Goal: Contribute content

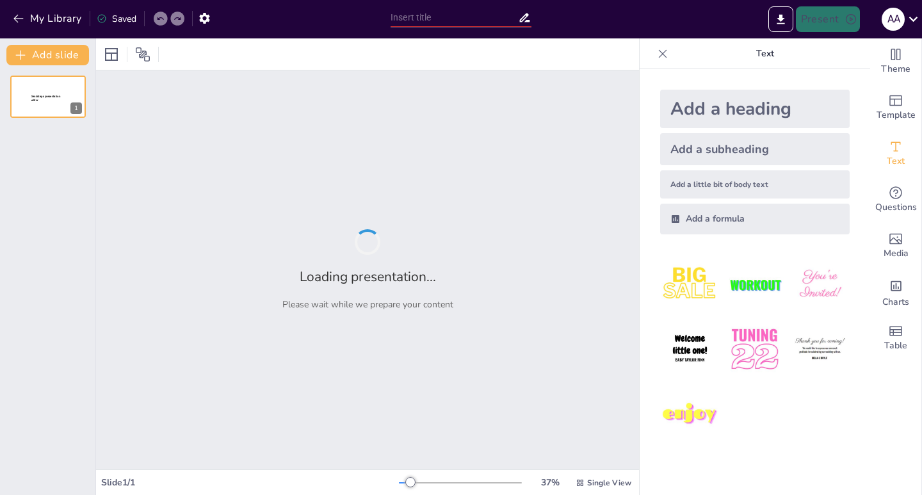
type input "¡Pon a Prueba Tu Conocimiento! Preguntas de Amor y Amistad"
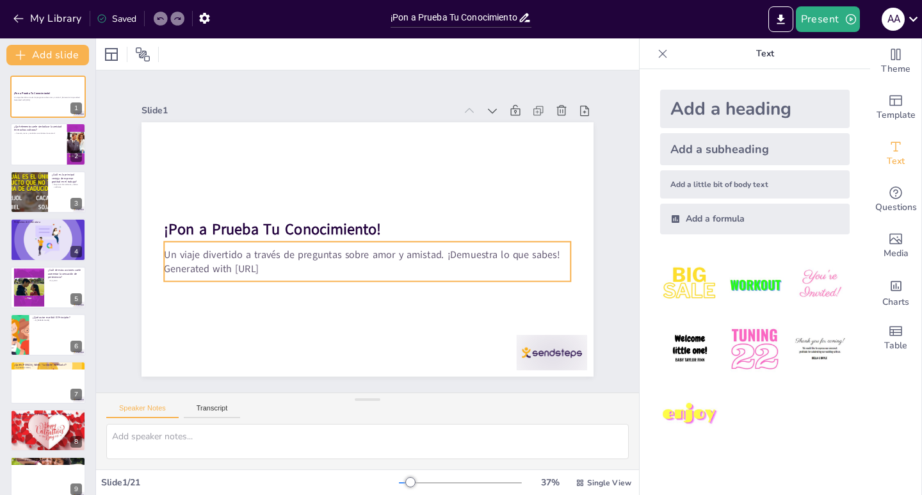
click at [250, 266] on p "Generated with [URL]" at bounding box center [367, 268] width 407 height 14
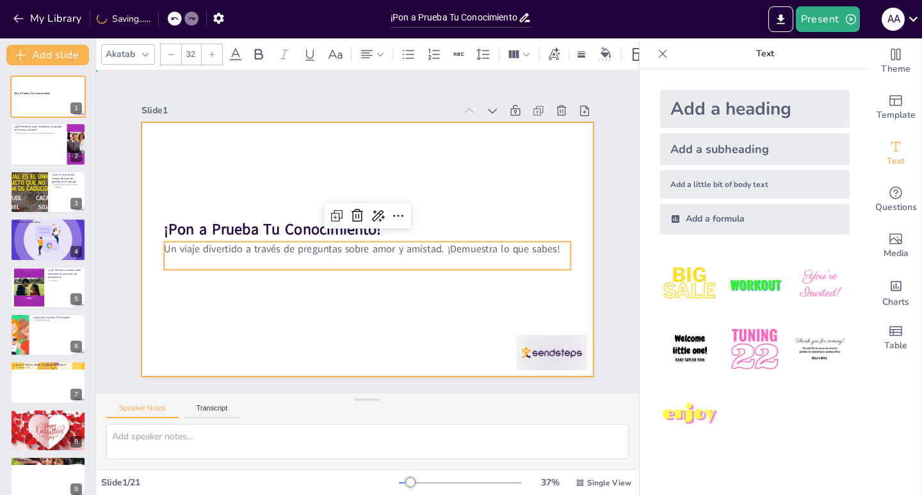
click at [481, 178] on div at bounding box center [368, 249] width 452 height 254
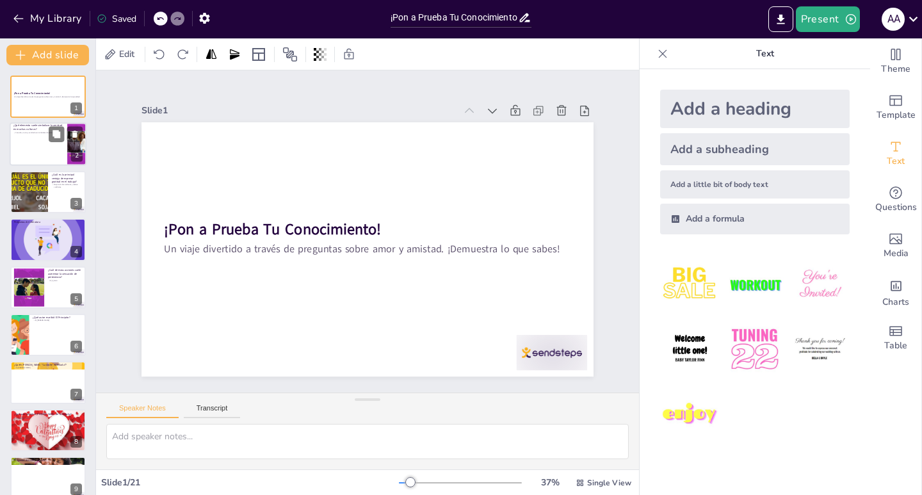
click at [32, 151] on div at bounding box center [48, 145] width 77 height 44
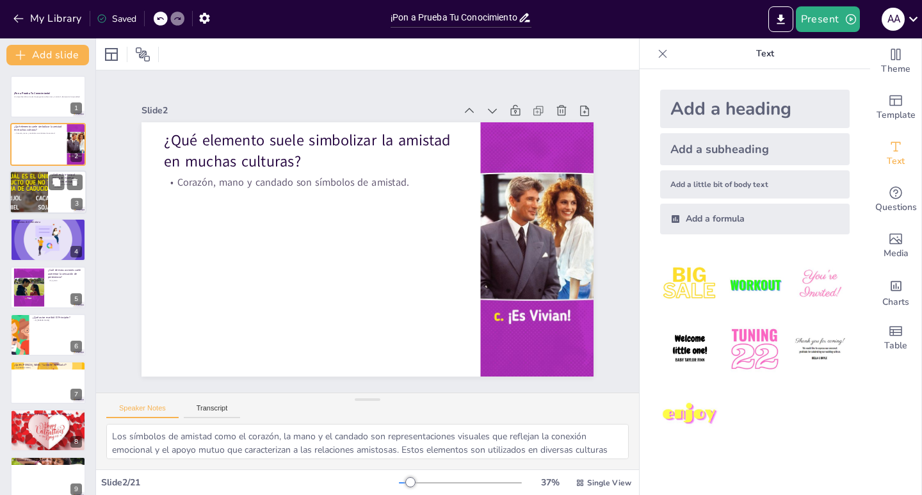
click at [42, 197] on div at bounding box center [28, 192] width 83 height 44
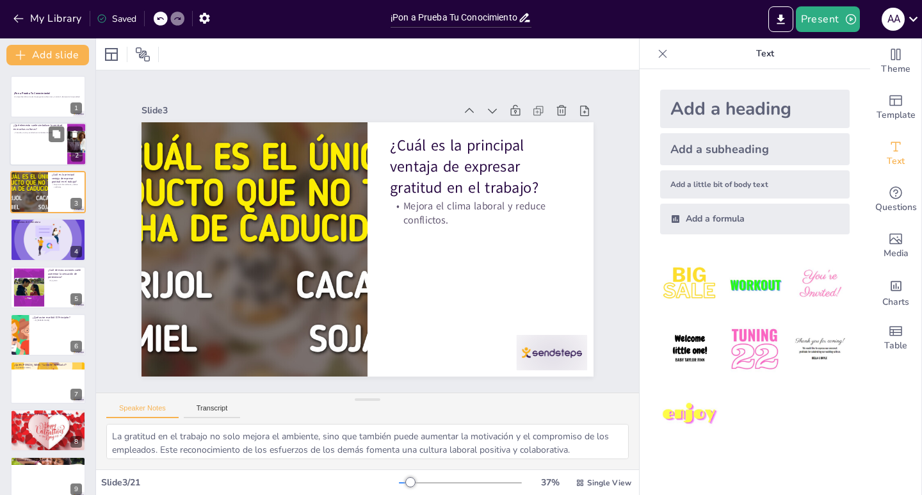
click at [30, 147] on div at bounding box center [48, 145] width 77 height 44
type textarea "Los símbolos de amistad como el corazón, la mano y el candado son representacio…"
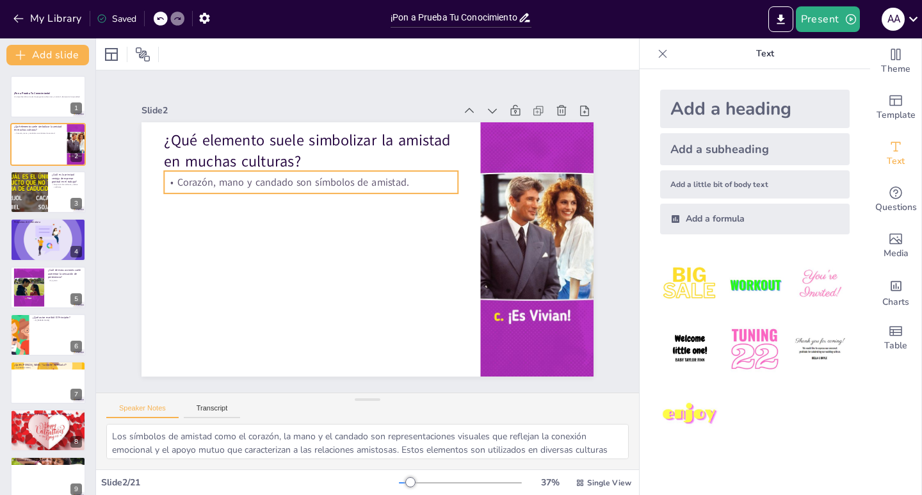
click at [210, 174] on p "Corazón, mano y candado son símbolos de amistad." at bounding box center [317, 176] width 294 height 45
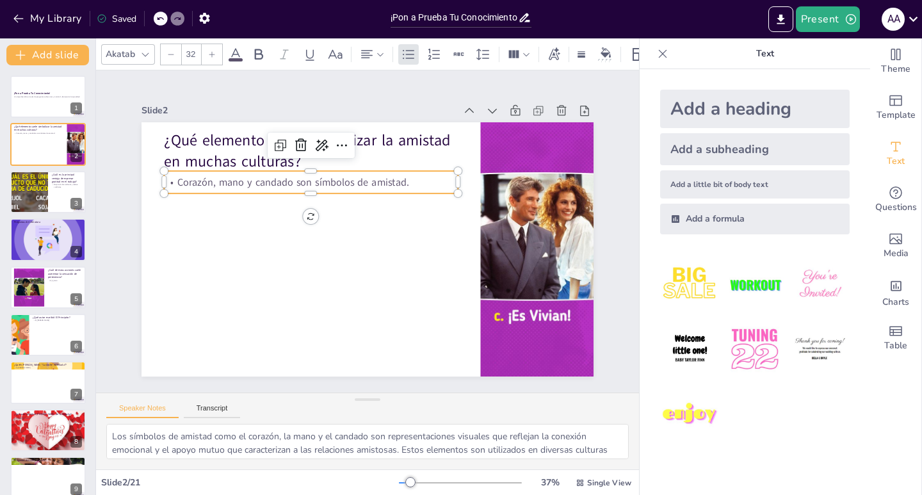
click at [210, 175] on p "Corazón, mano y candado son símbolos de amistad." at bounding box center [311, 182] width 294 height 14
click at [210, 174] on p "Corazón, mano y candado son símbolos de amistad." at bounding box center [322, 171] width 290 height 75
click at [190, 175] on p "Corazón, mano y candado son símbolos de amistad." at bounding box center [317, 176] width 294 height 45
click at [190, 175] on p "Corazón, mano y candado son símbolos de amistad." at bounding box center [311, 182] width 294 height 14
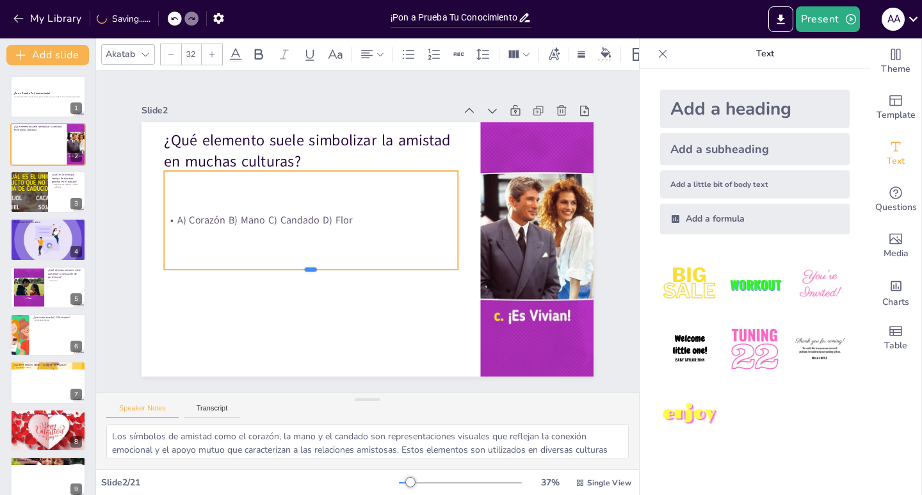
drag, startPoint x: 300, startPoint y: 184, endPoint x: 289, endPoint y: 285, distance: 101.2
click at [286, 283] on div "¿Qué elemento suele simbolizar la amistad en muchas culturas? A) Corazón B) Man…" at bounding box center [368, 249] width 452 height 254
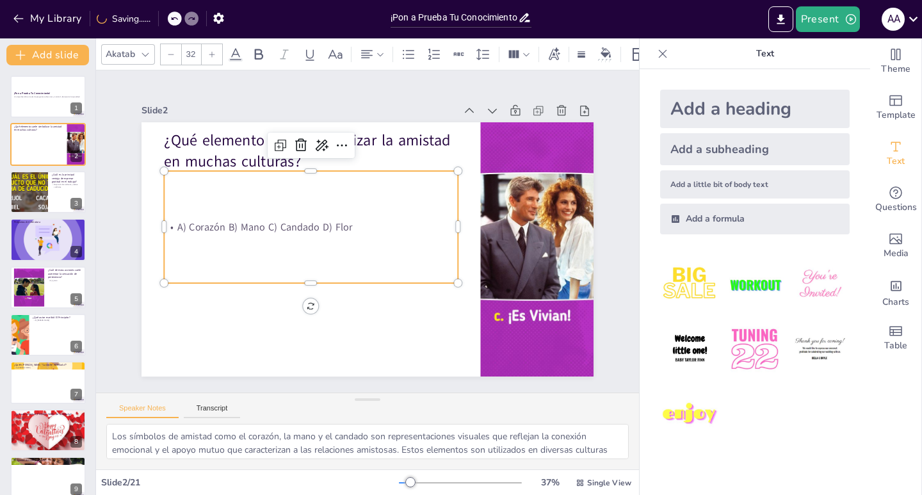
click at [218, 220] on p "A) Corazón B) Mano C) Candado D) Flor" at bounding box center [311, 227] width 294 height 14
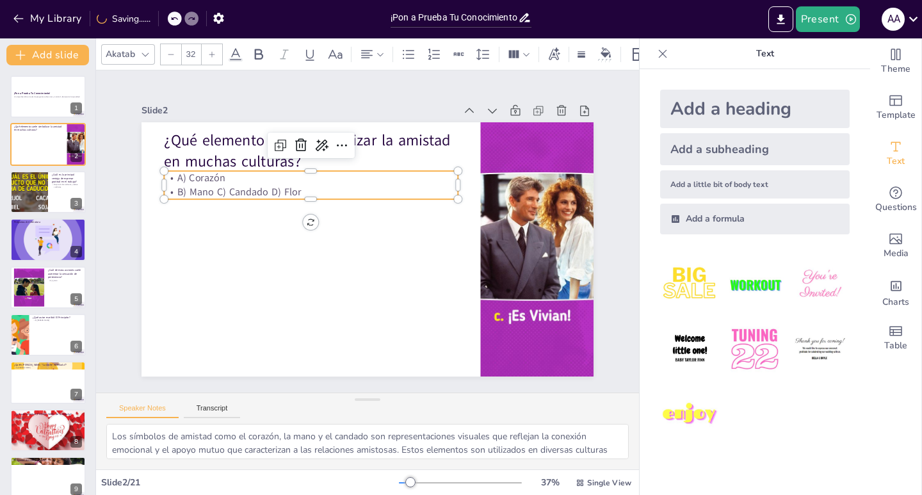
click at [211, 185] on p "B) Mano C) Candado D) Flor" at bounding box center [311, 192] width 294 height 14
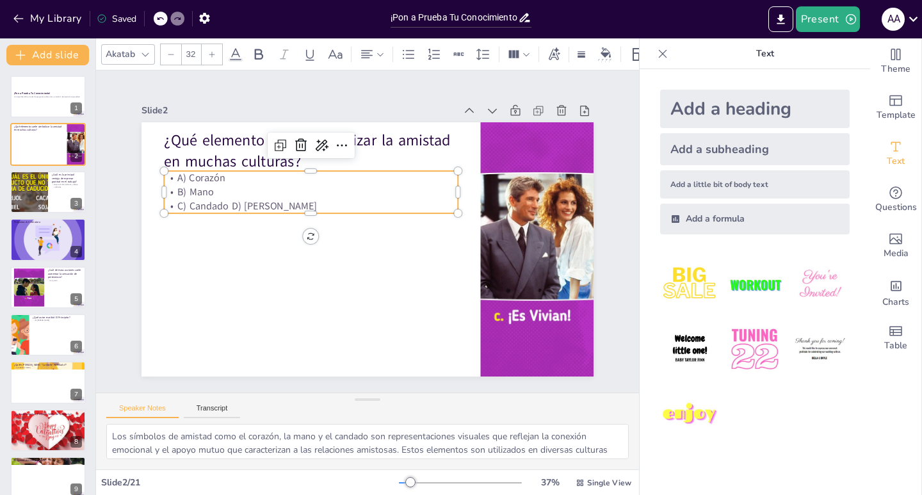
click at [224, 199] on p "C) Candado D) [PERSON_NAME]" at bounding box center [311, 206] width 294 height 14
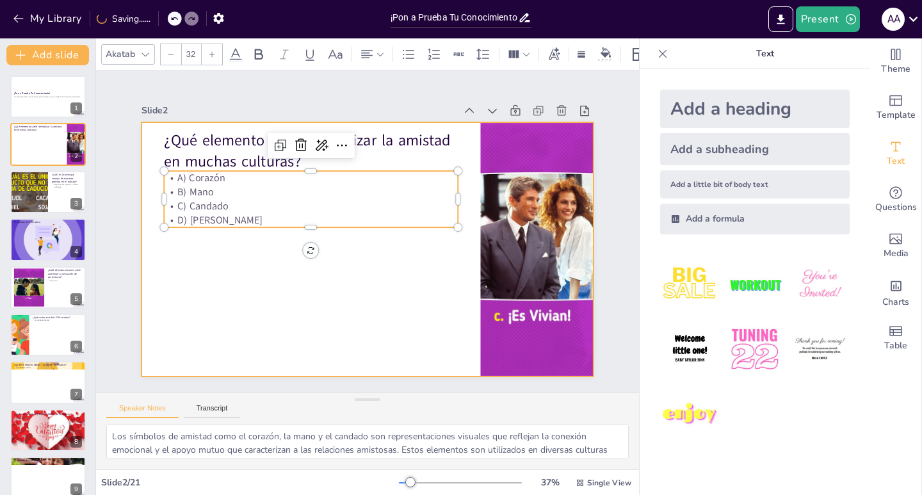
click at [368, 315] on div at bounding box center [364, 248] width 495 height 343
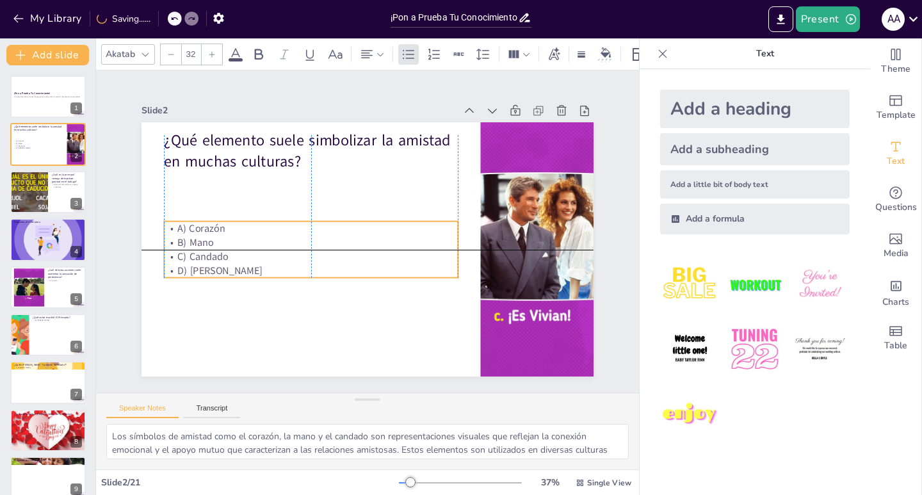
drag, startPoint x: 293, startPoint y: 198, endPoint x: 289, endPoint y: 248, distance: 50.7
click at [289, 249] on p "C) Candado" at bounding box center [311, 256] width 294 height 14
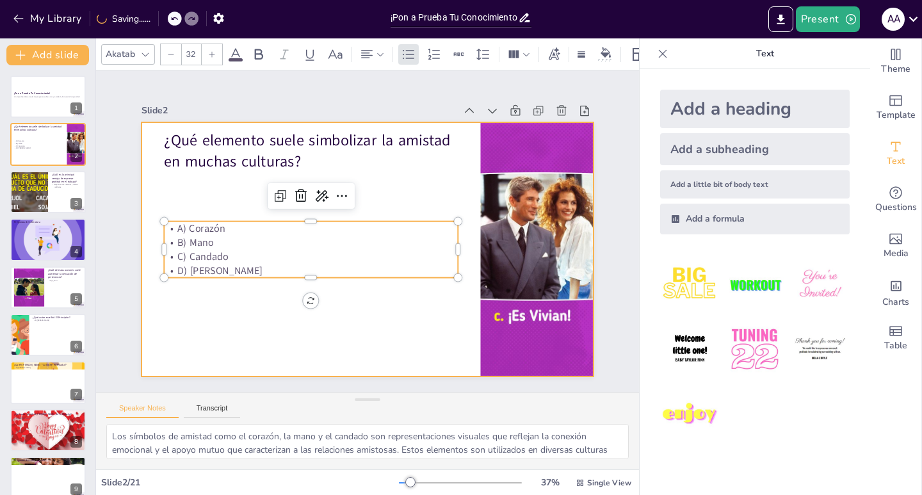
click at [346, 341] on div at bounding box center [368, 249] width 452 height 254
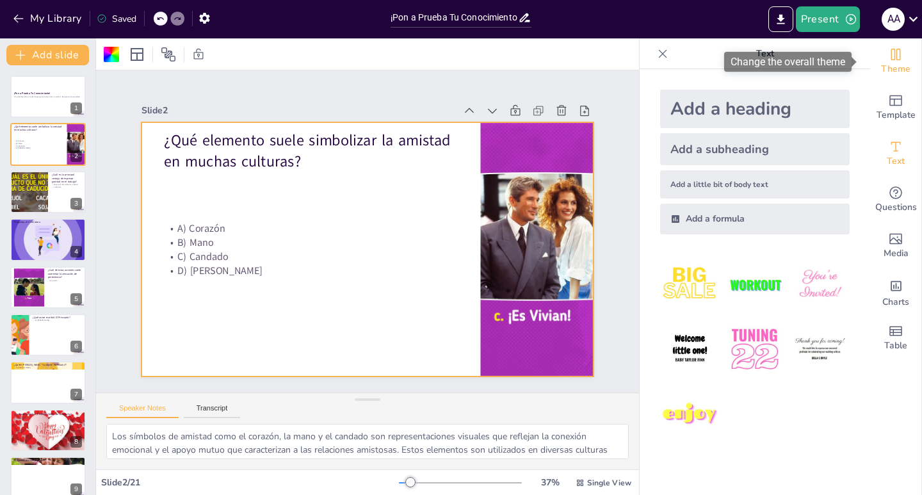
click at [892, 57] on icon "Change the overall theme" at bounding box center [897, 55] width 10 height 12
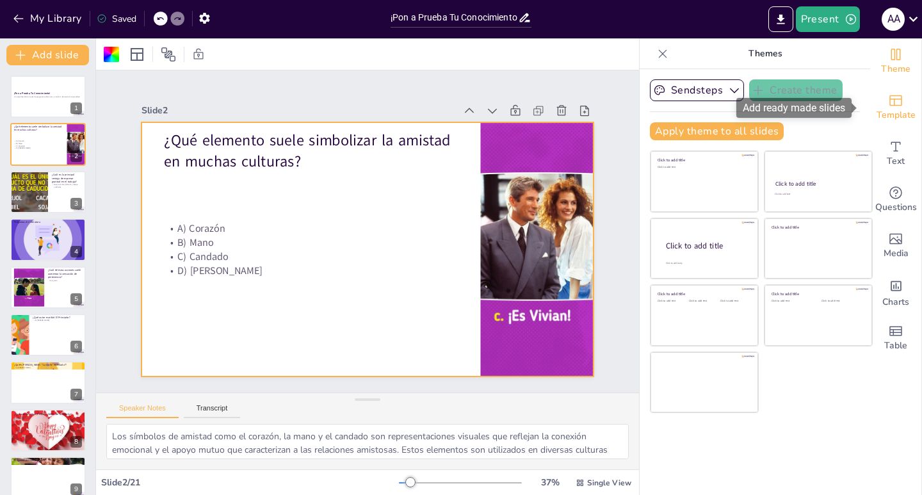
click at [892, 109] on span "Template" at bounding box center [896, 115] width 39 height 14
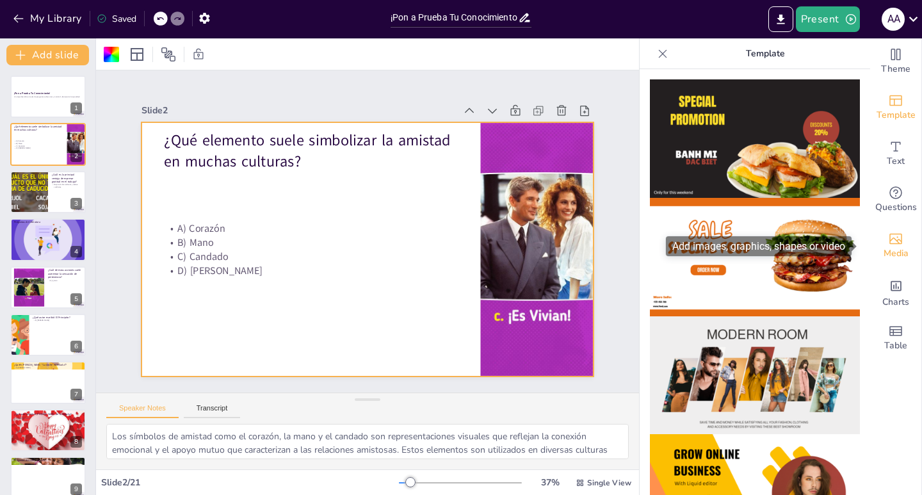
click at [888, 241] on icon "Add images, graphics, shapes or video" at bounding box center [895, 238] width 15 height 15
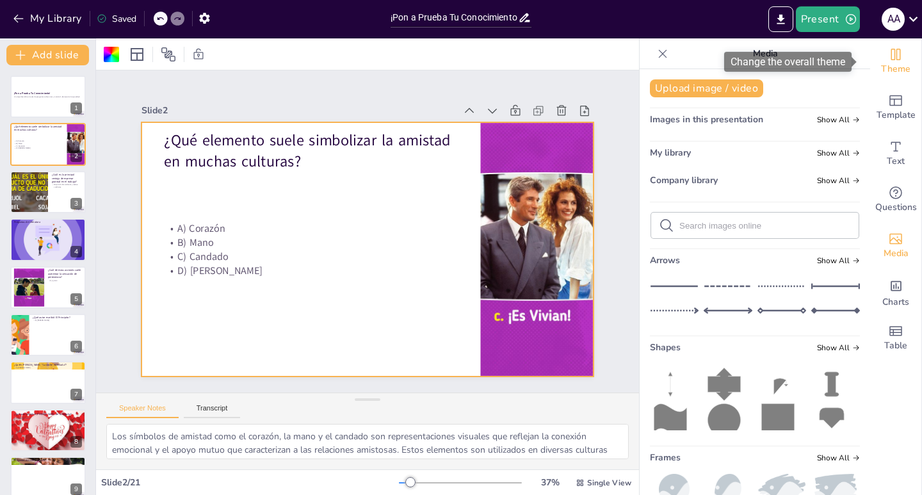
click at [888, 61] on icon "Change the overall theme" at bounding box center [895, 54] width 15 height 15
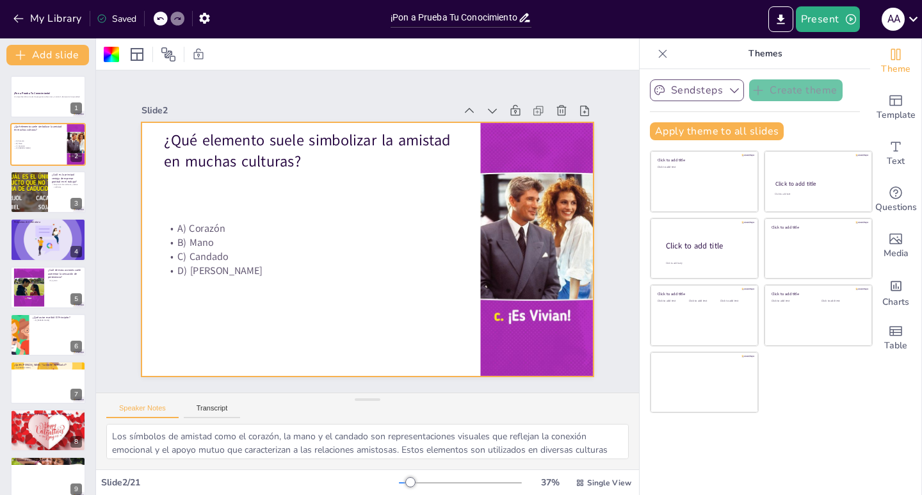
click at [698, 92] on button "Sendsteps" at bounding box center [697, 90] width 94 height 22
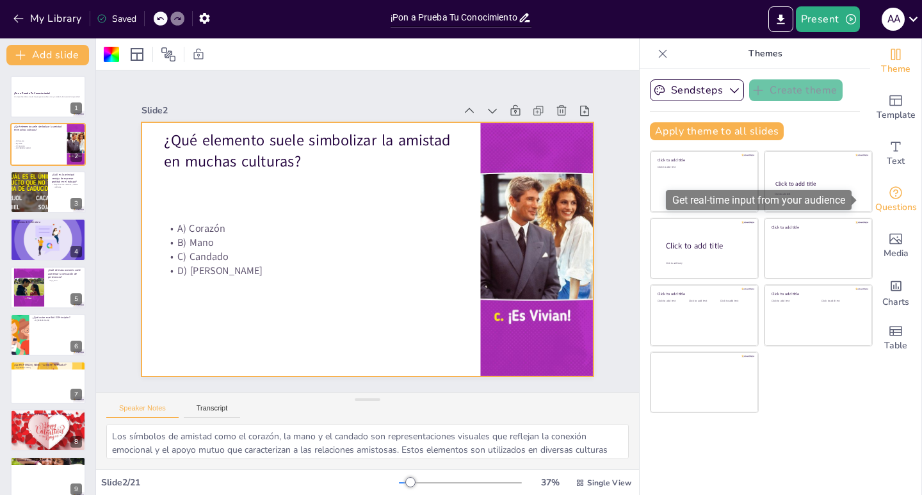
click at [890, 199] on icon "Get real-time input from your audience" at bounding box center [896, 192] width 13 height 13
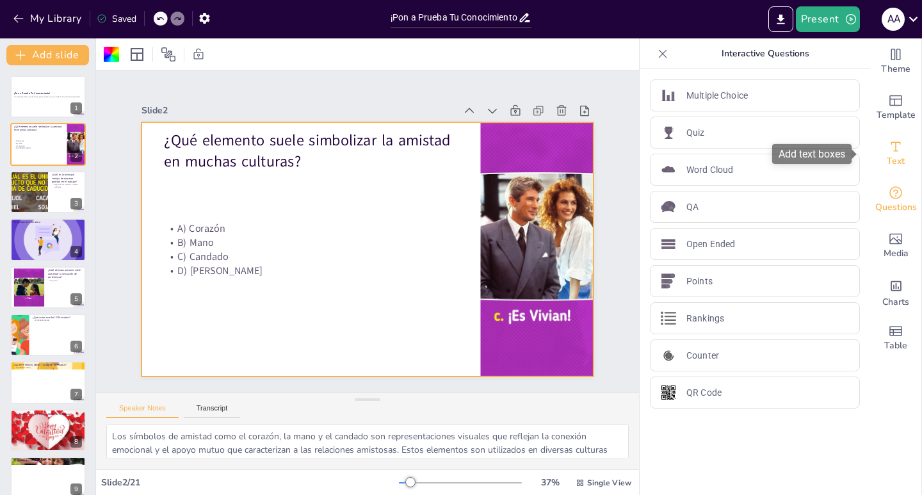
click at [888, 147] on icon "Add text boxes" at bounding box center [895, 146] width 15 height 15
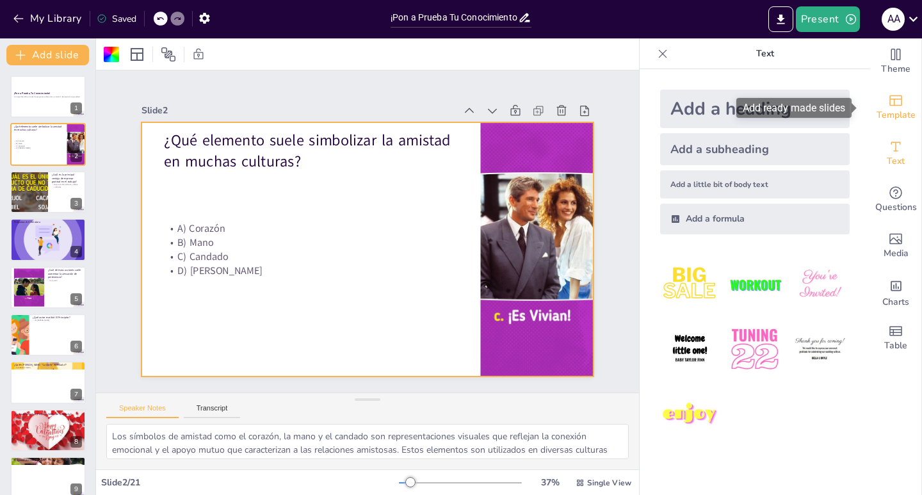
click at [891, 104] on icon "Add ready made slides" at bounding box center [895, 100] width 15 height 15
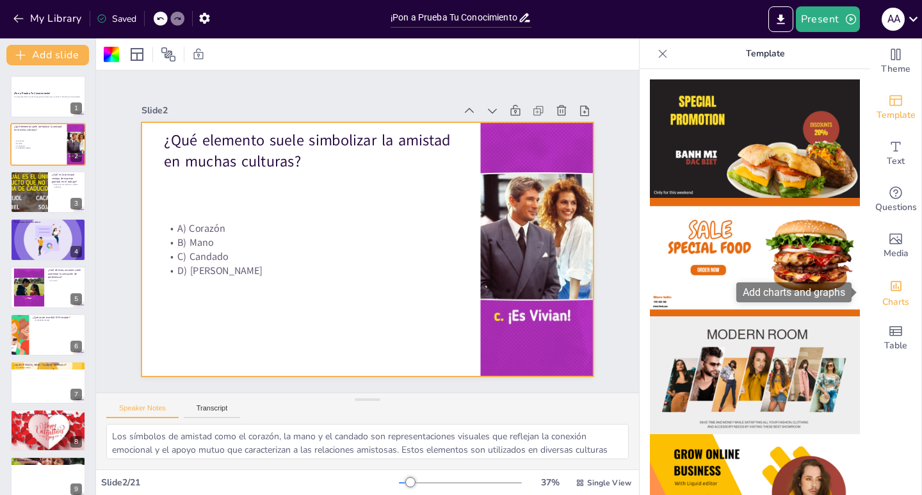
click at [890, 288] on icon "Add charts and graphs" at bounding box center [896, 285] width 13 height 13
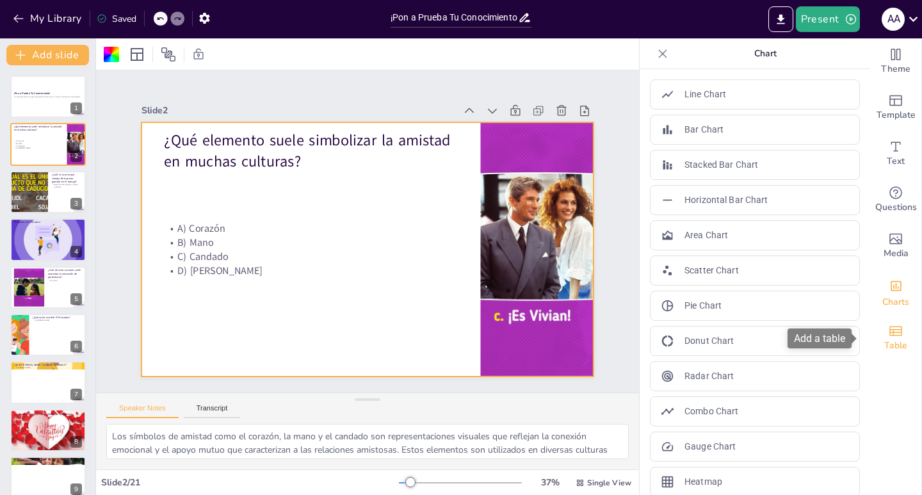
click at [888, 341] on span "Table" at bounding box center [895, 346] width 23 height 14
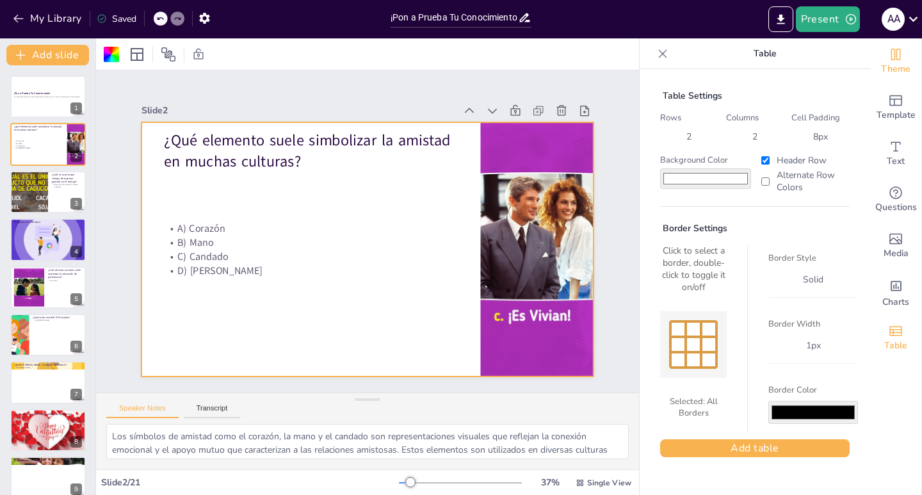
click at [892, 55] on icon "Change the overall theme" at bounding box center [897, 55] width 10 height 12
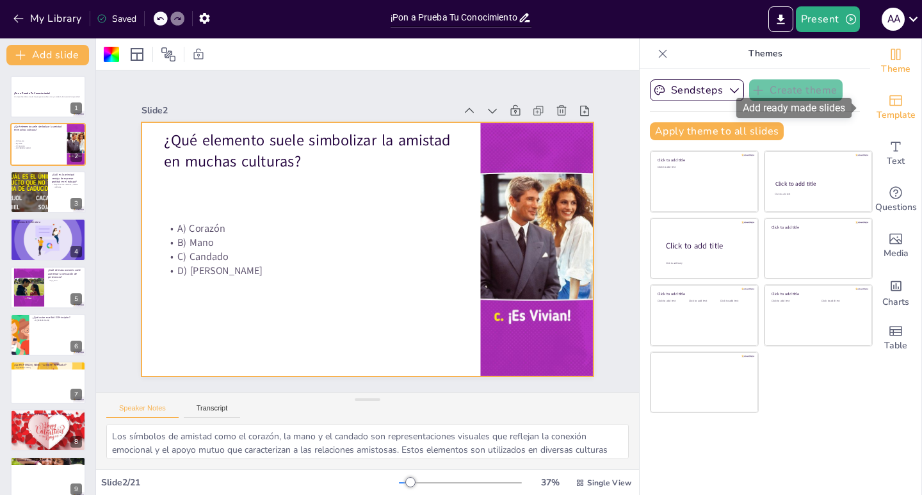
click at [883, 111] on span "Template" at bounding box center [896, 115] width 39 height 14
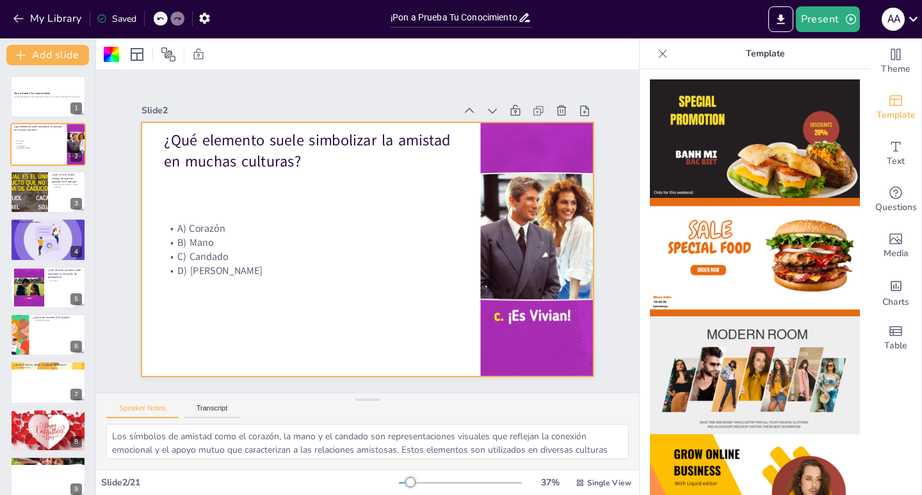
click at [749, 161] on img at bounding box center [755, 138] width 210 height 118
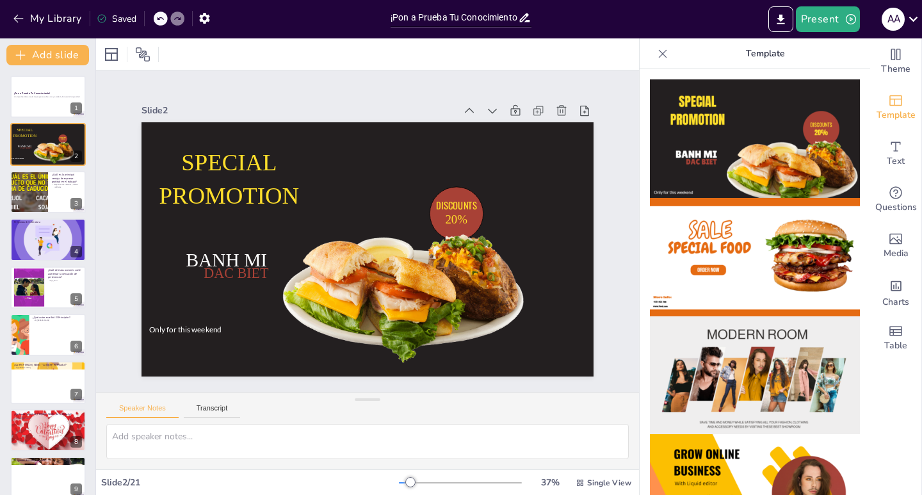
click at [763, 225] on img at bounding box center [755, 257] width 210 height 118
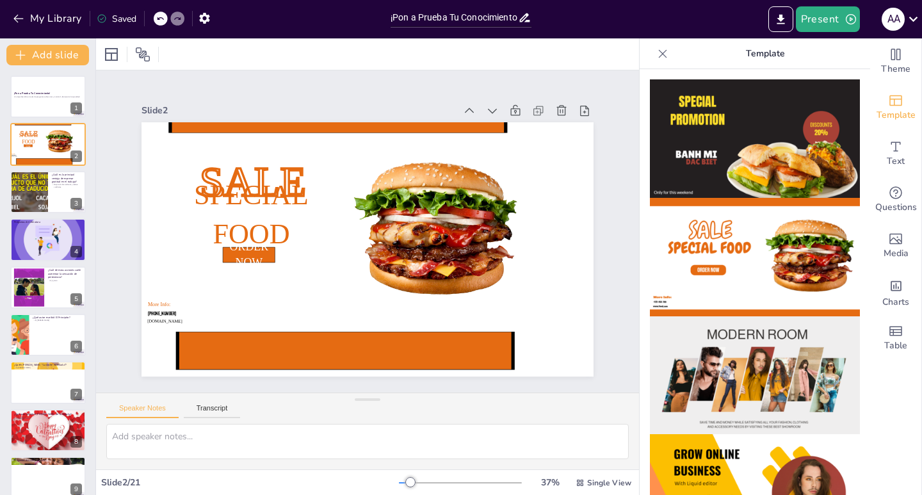
click at [728, 329] on img at bounding box center [755, 375] width 210 height 118
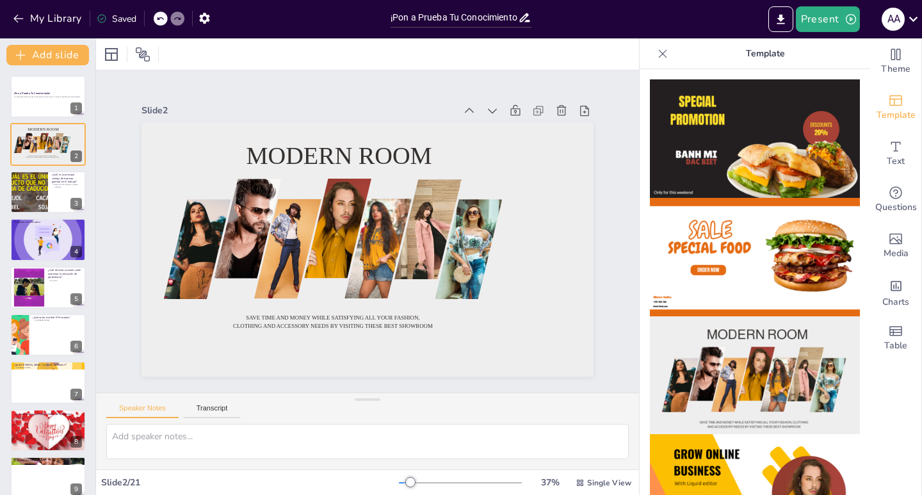
click at [321, 463] on div at bounding box center [367, 446] width 543 height 45
click at [33, 100] on p at bounding box center [47, 99] width 69 height 3
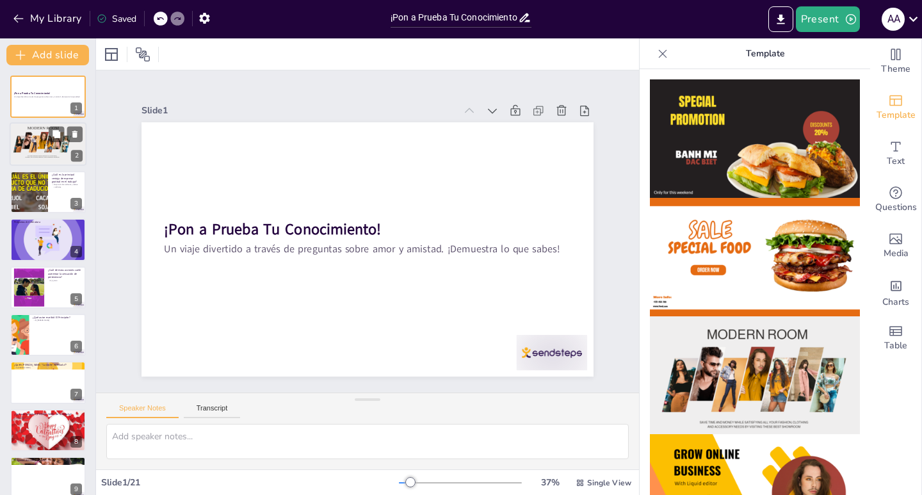
click at [29, 143] on div at bounding box center [35, 144] width 12 height 17
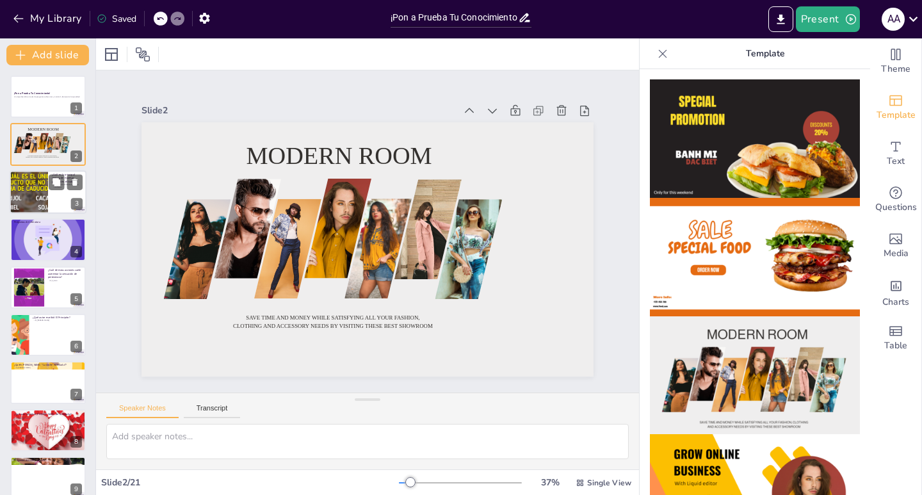
click at [44, 199] on div at bounding box center [28, 192] width 83 height 44
type textarea "La gratitud en el trabajo no solo mejora el ambiente, sino que también puede au…"
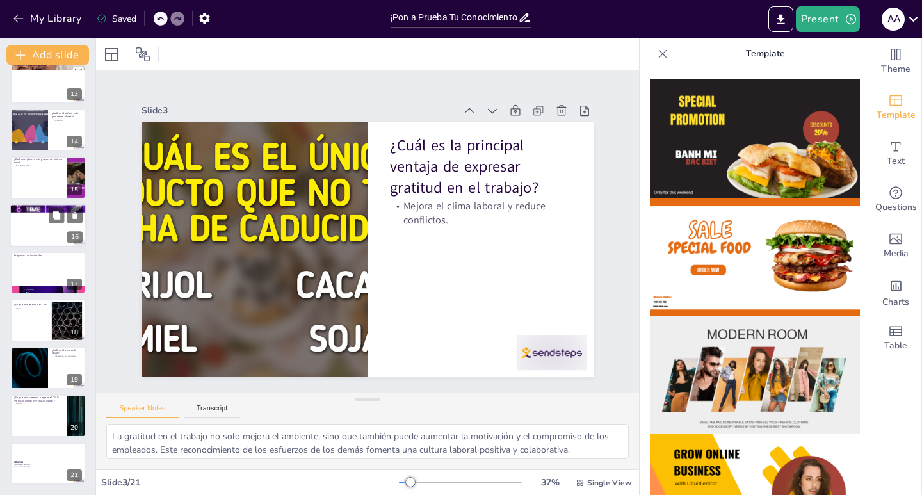
scroll to position [394, 0]
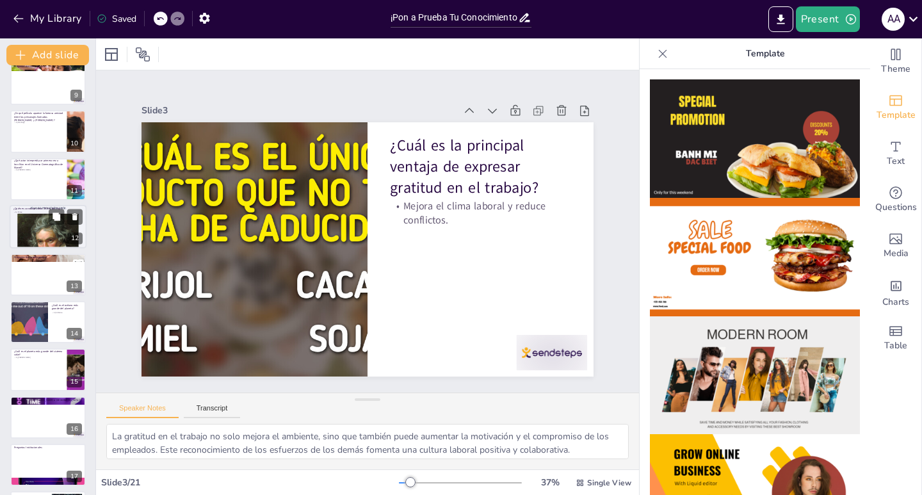
click at [42, 233] on div at bounding box center [48, 226] width 77 height 91
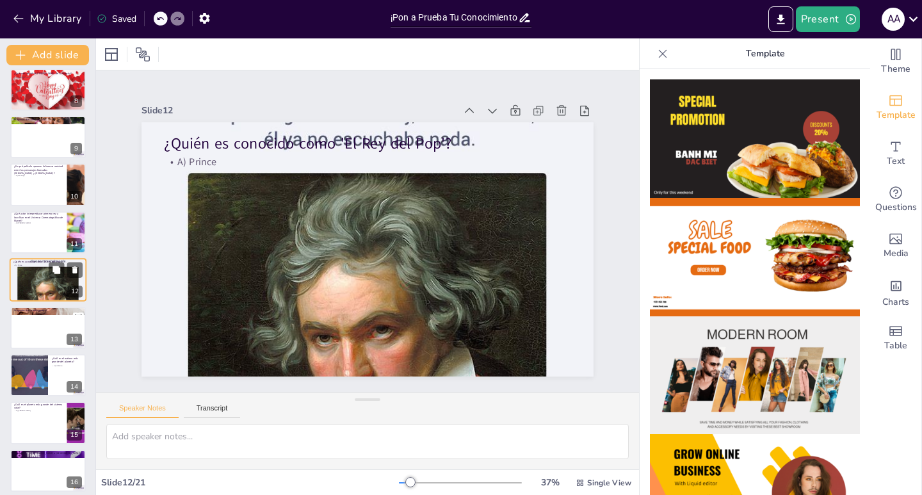
scroll to position [213, 0]
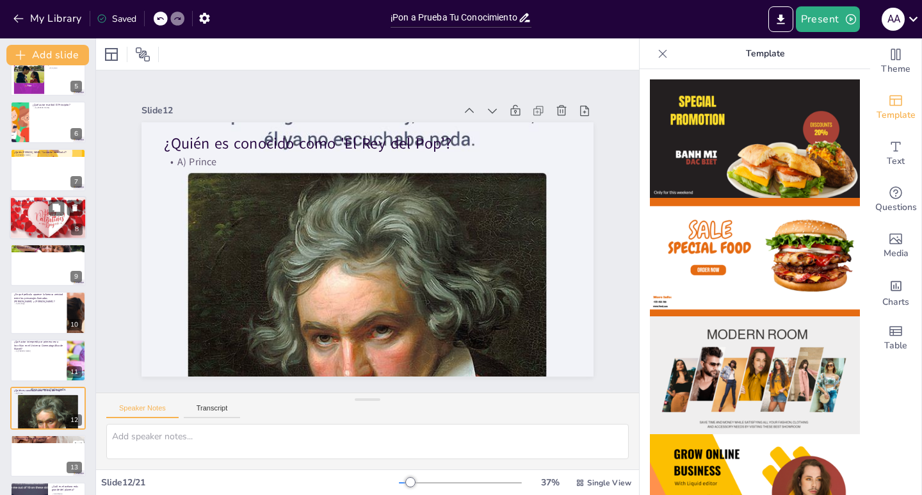
click at [41, 213] on div at bounding box center [48, 218] width 77 height 44
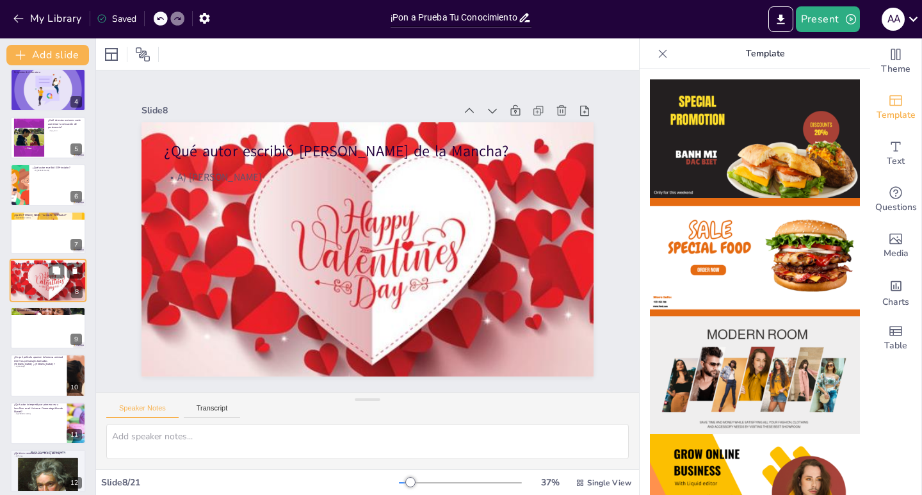
scroll to position [0, 0]
